Goal: Navigation & Orientation: Find specific page/section

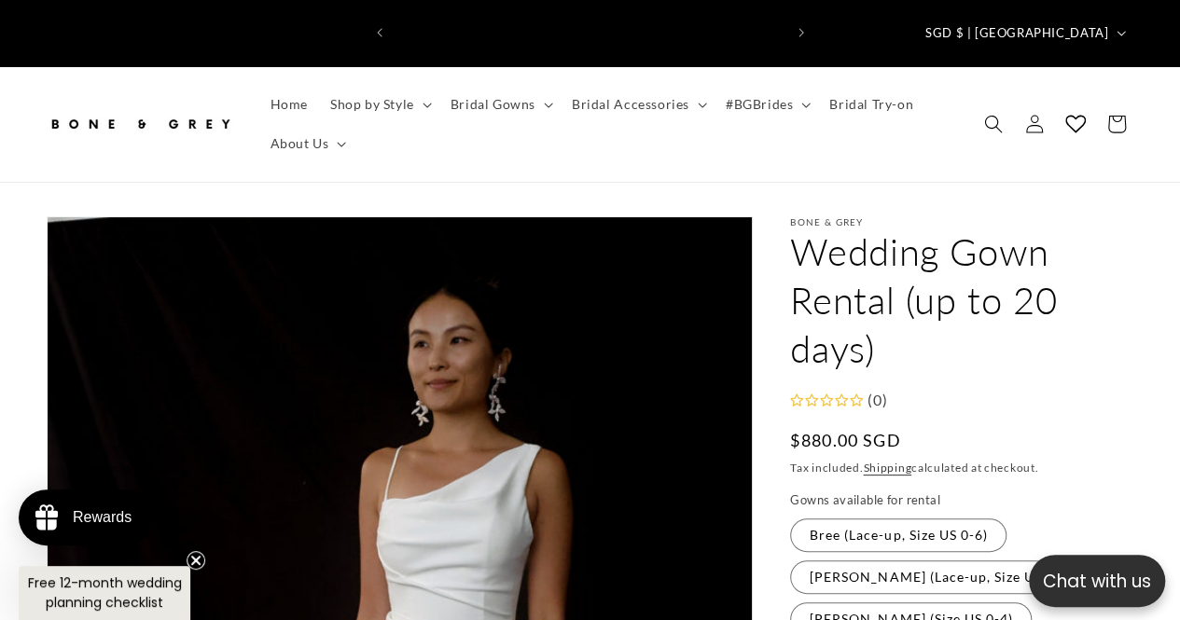
scroll to position [0, 388]
click at [534, 85] on summary "Bridal Gowns" at bounding box center [499, 104] width 121 height 39
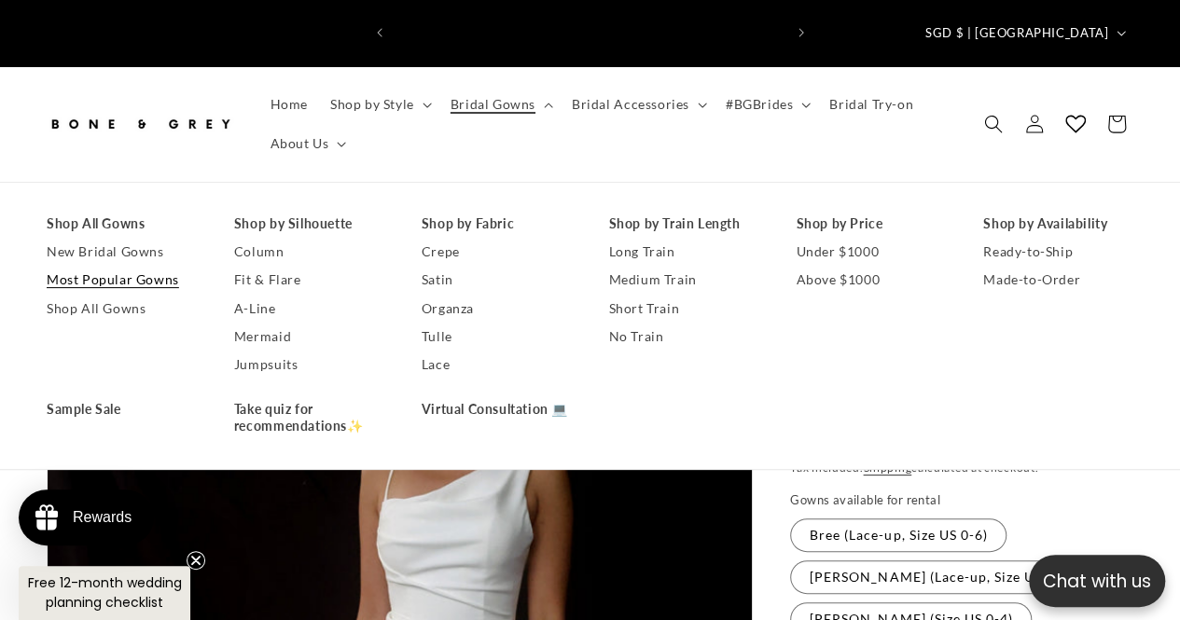
scroll to position [0, 775]
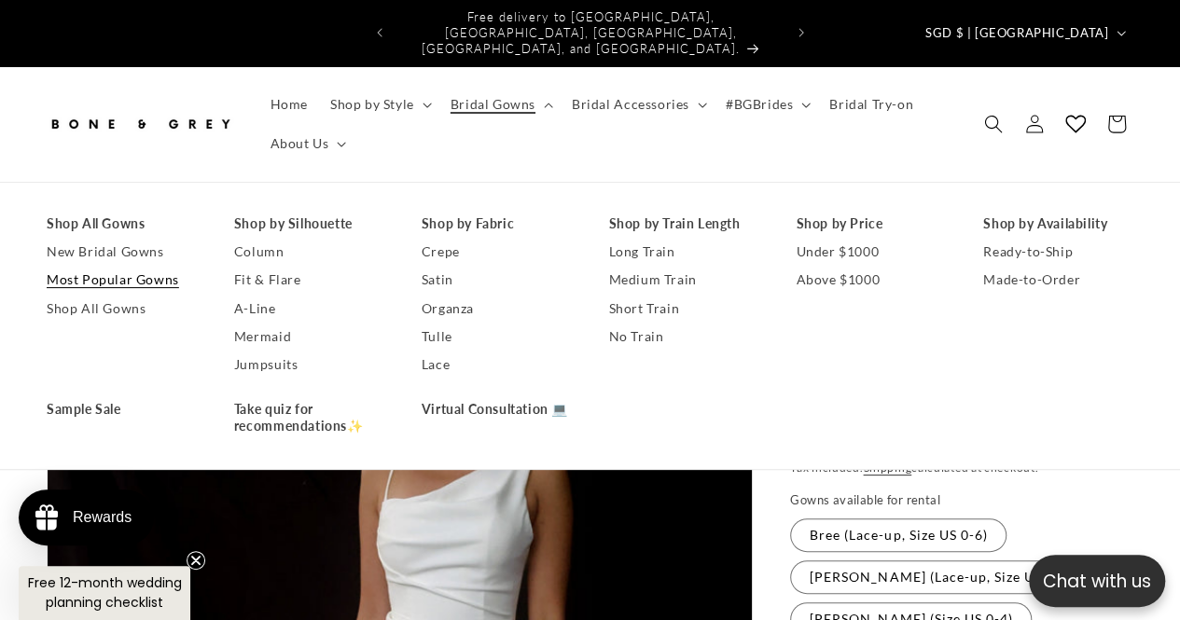
click at [116, 266] on link "Most Popular Gowns" at bounding box center [122, 280] width 150 height 28
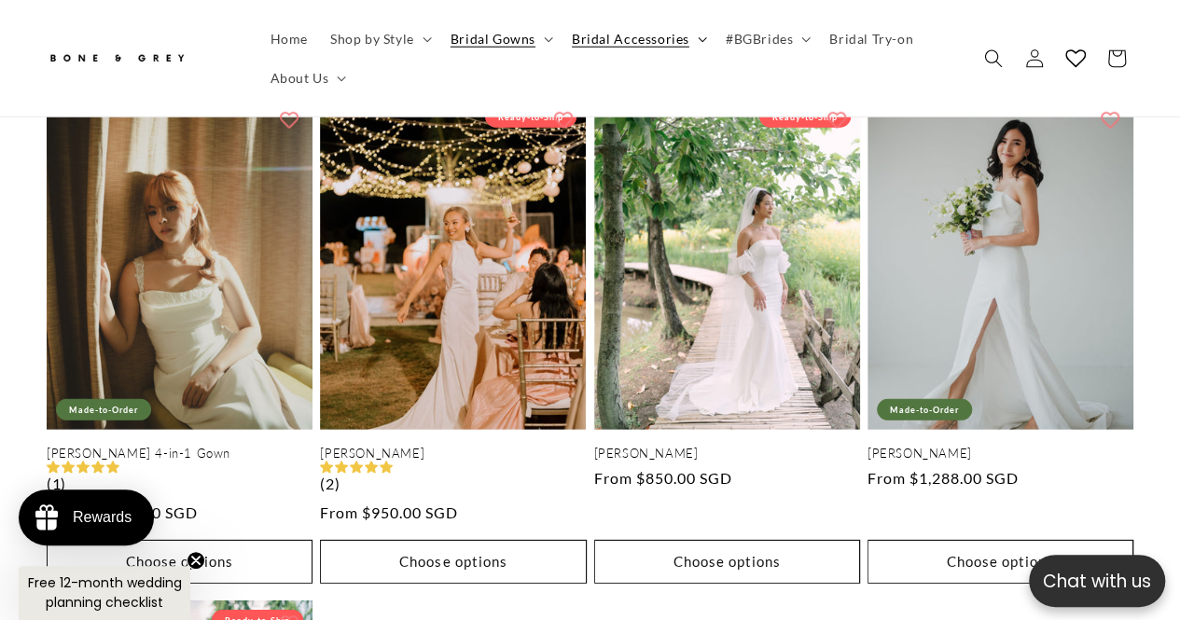
click at [707, 42] on summary "Bridal Accessories" at bounding box center [637, 38] width 154 height 39
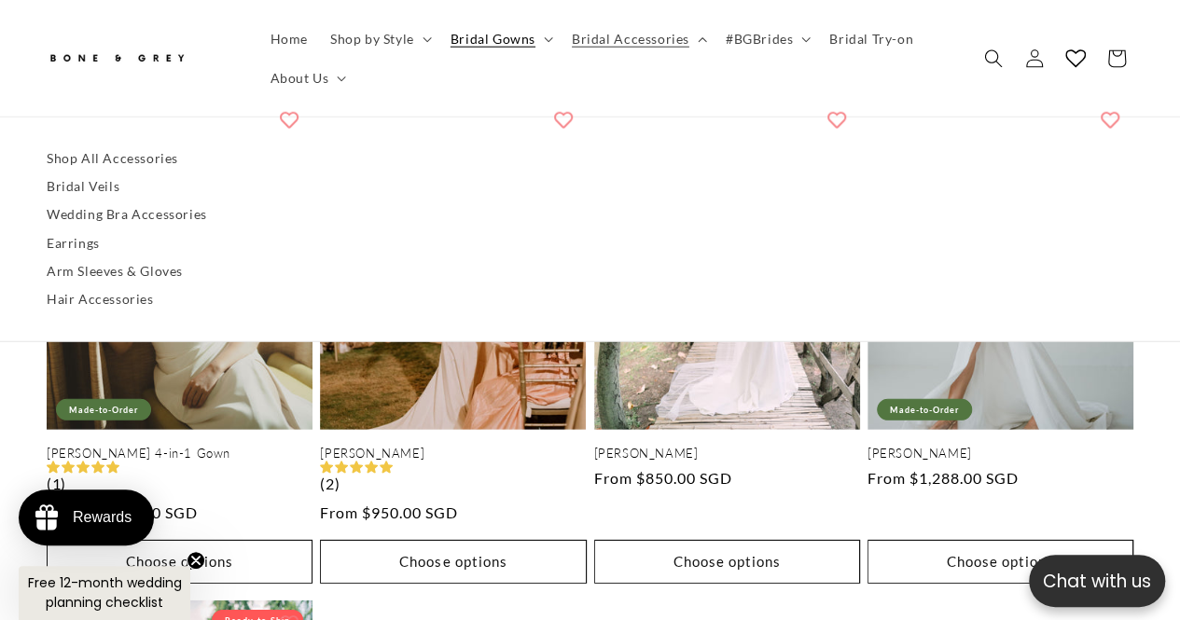
scroll to position [0, 388]
